Goal: Check status: Check status

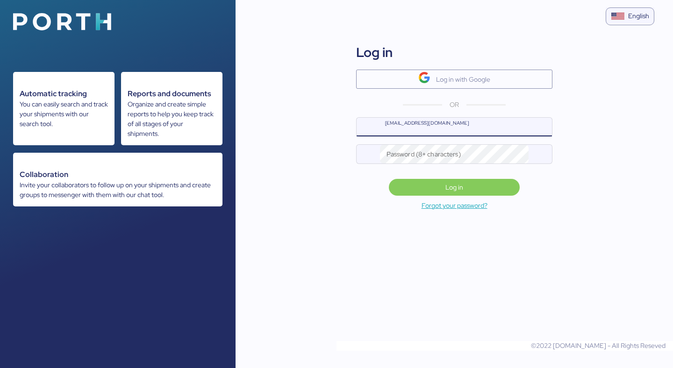
click at [404, 89] on div "Log in Log in with Google OR [EMAIL_ADDRESS][DOMAIN_NAME] Password (8+ characte…" at bounding box center [454, 105] width 219 height 140
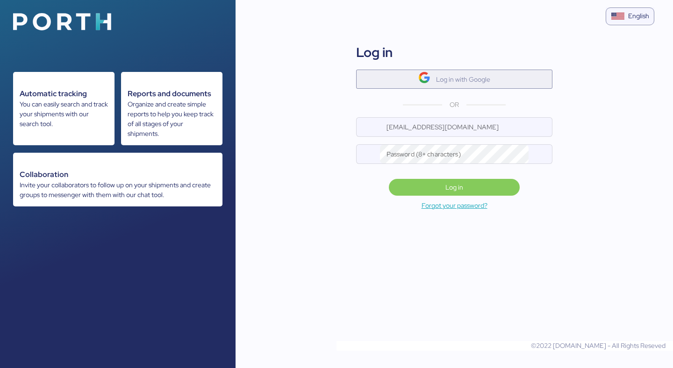
click at [409, 82] on span "Log in with Google" at bounding box center [454, 79] width 181 height 15
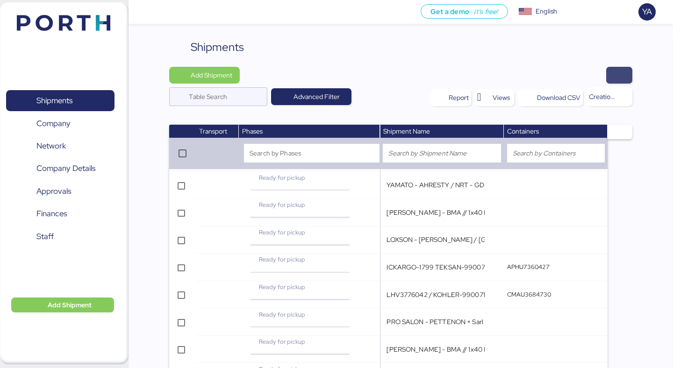
click at [616, 75] on span "button" at bounding box center [619, 75] width 11 height 13
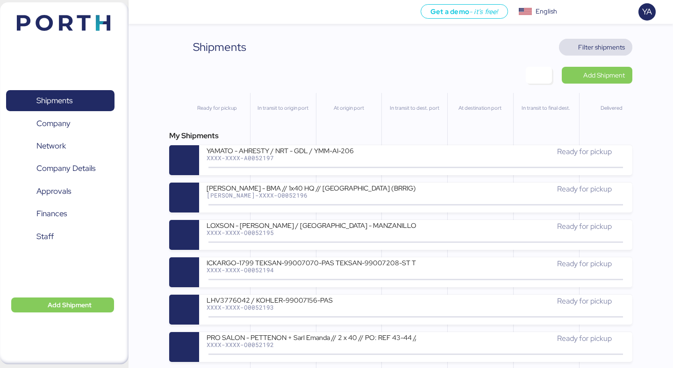
click at [581, 54] on span "Filter shipments" at bounding box center [595, 47] width 73 height 17
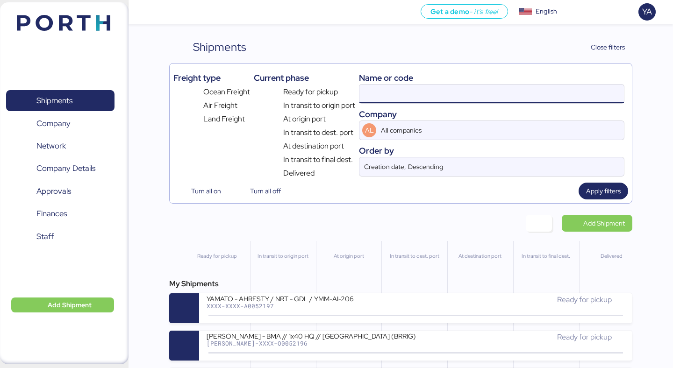
click at [523, 96] on input at bounding box center [491, 94] width 265 height 19
paste input "O0051912"
type input "O0051912"
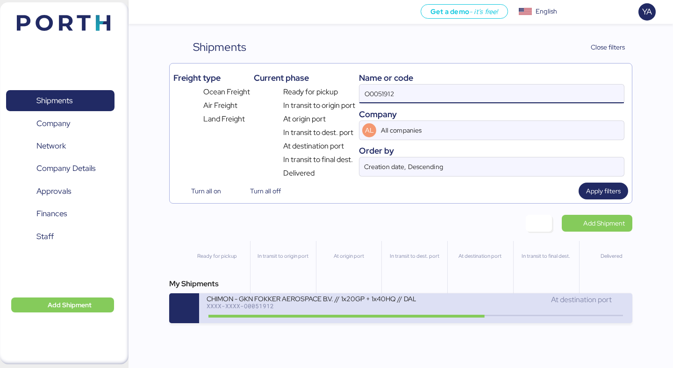
click at [286, 321] on icon at bounding box center [279, 316] width 45 height 10
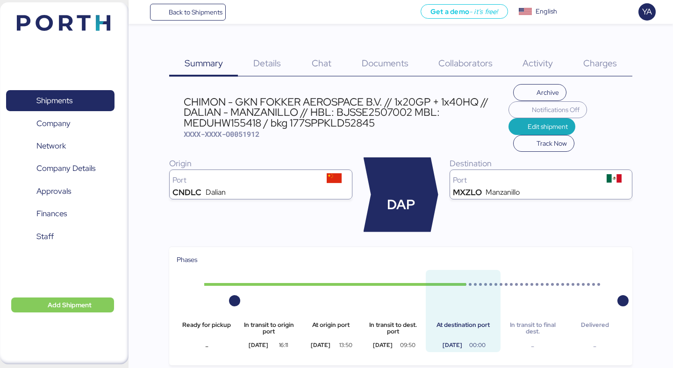
click at [603, 45] on div "Charges 0" at bounding box center [600, 58] width 64 height 38
